Goal: Transaction & Acquisition: Purchase product/service

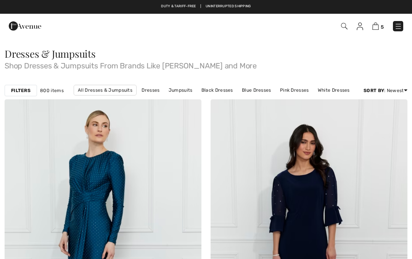
checkbox input "true"
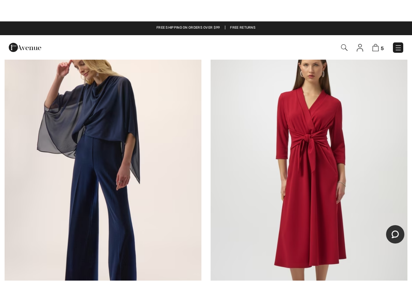
scroll to position [428, 0]
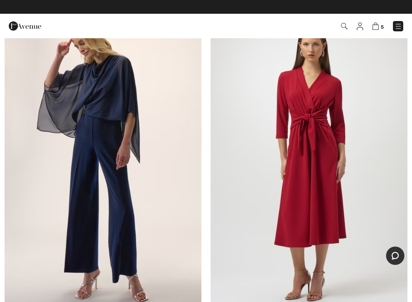
click at [317, 134] on img at bounding box center [309, 158] width 197 height 296
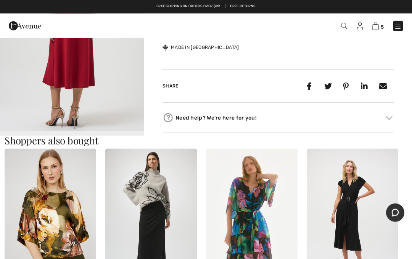
scroll to position [332, 0]
